Goal: Information Seeking & Learning: Learn about a topic

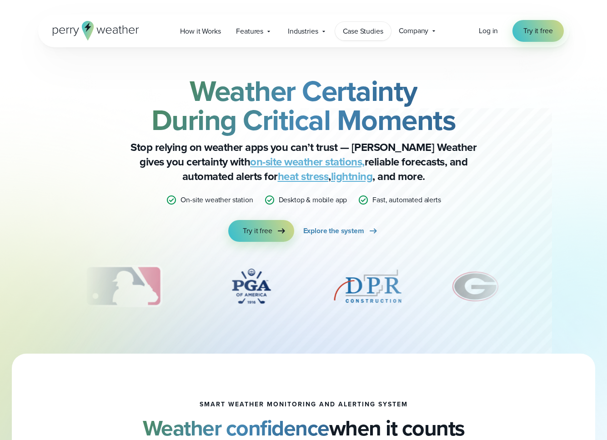
click at [353, 34] on span "Case Studies" at bounding box center [363, 31] width 40 height 11
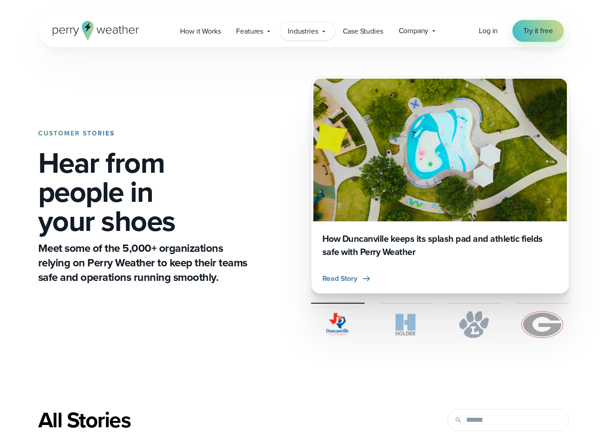
click at [303, 34] on span "Industries" at bounding box center [303, 31] width 30 height 11
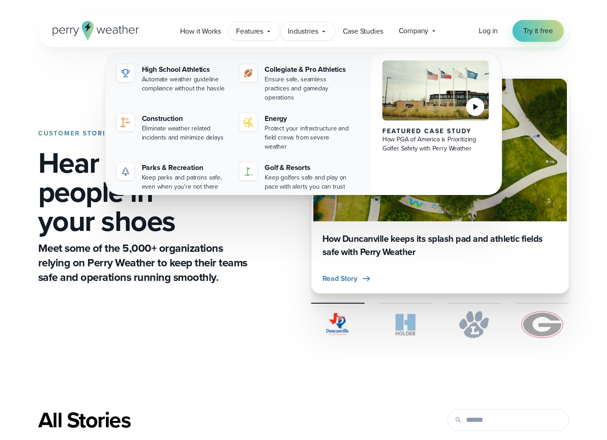
click at [254, 31] on span "Features" at bounding box center [249, 31] width 27 height 11
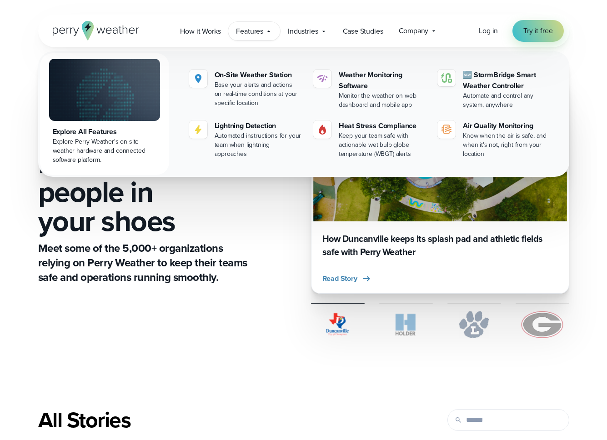
click at [92, 130] on div "Explore All Features" at bounding box center [105, 131] width 104 height 11
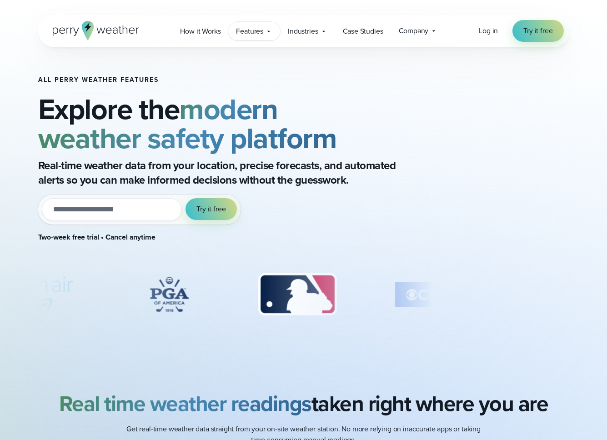
click at [268, 29] on icon at bounding box center [268, 31] width 7 height 7
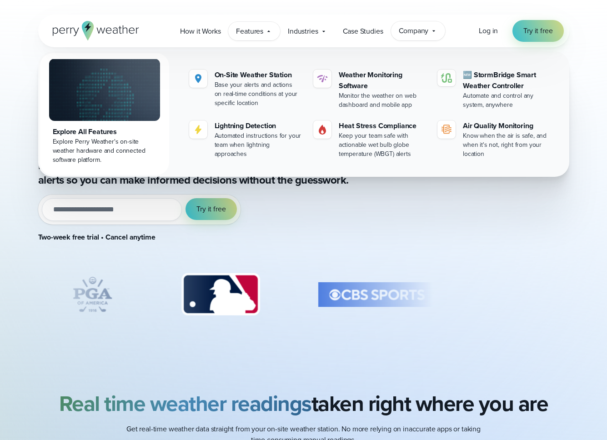
click at [415, 28] on span "Company" at bounding box center [414, 30] width 30 height 11
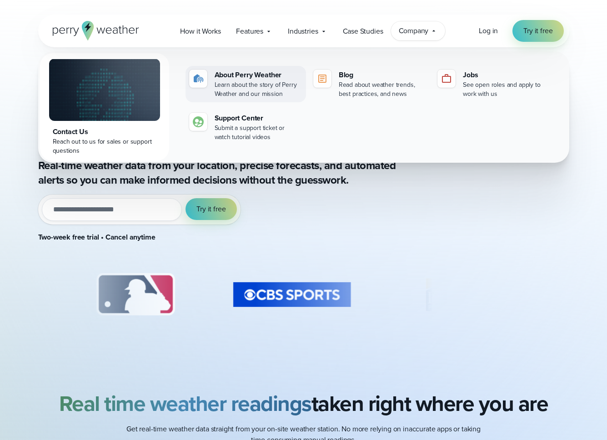
click at [247, 85] on div "Learn about the story of Perry Weather and our mission" at bounding box center [259, 89] width 88 height 18
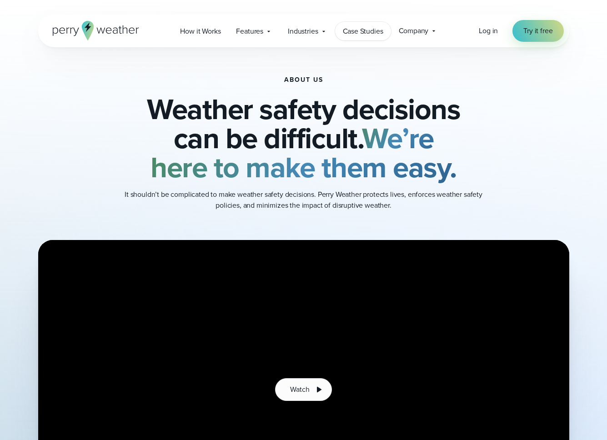
click at [356, 31] on span "Case Studies" at bounding box center [363, 31] width 40 height 11
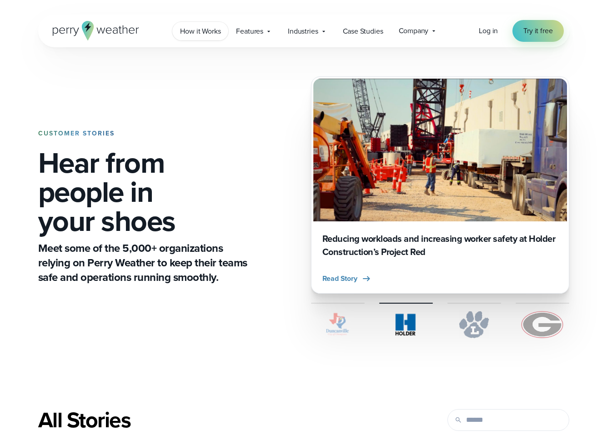
click at [204, 27] on span "How it Works" at bounding box center [200, 31] width 40 height 11
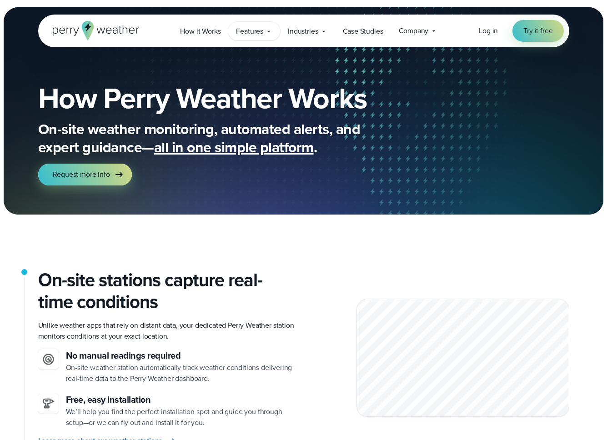
click at [251, 31] on span "Features" at bounding box center [249, 31] width 27 height 11
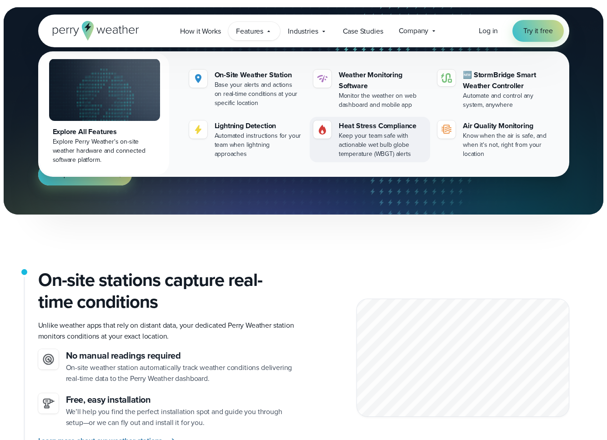
click at [379, 130] on div "Heat Stress Compliance" at bounding box center [383, 125] width 88 height 11
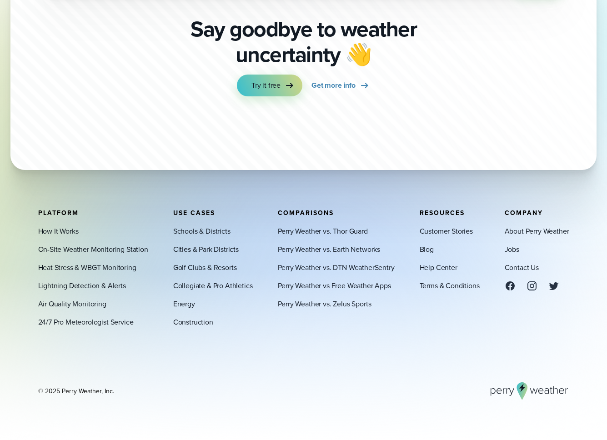
scroll to position [3203, 0]
click at [426, 248] on link "Blog" at bounding box center [427, 249] width 14 height 11
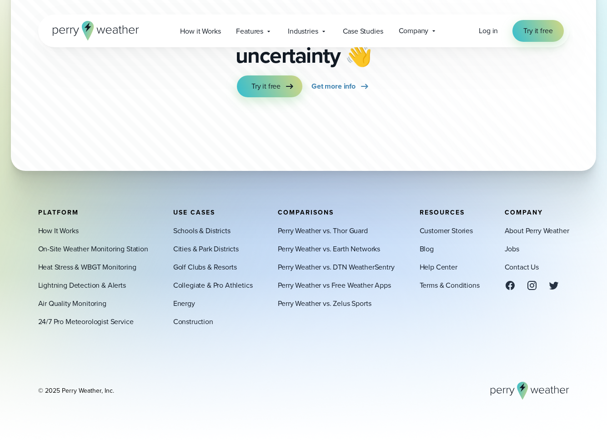
scroll to position [1746, 0]
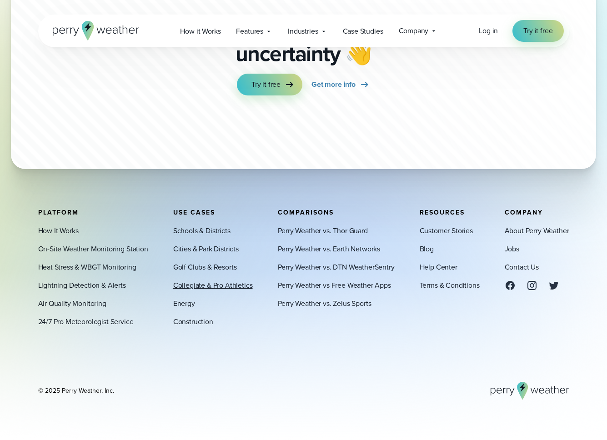
click at [209, 281] on link "Collegiate & Pro Athletics" at bounding box center [213, 285] width 80 height 11
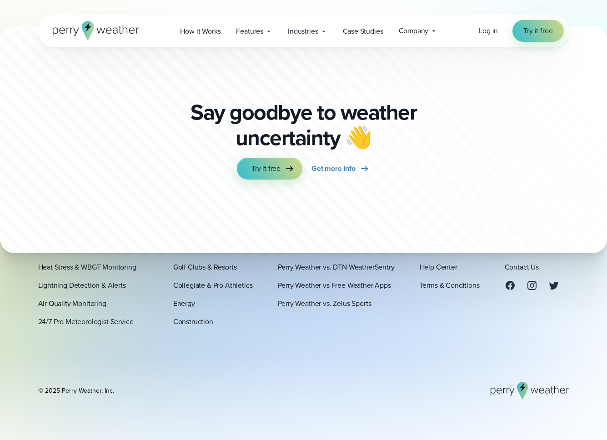
scroll to position [4735, 0]
